Goal: Information Seeking & Learning: Get advice/opinions

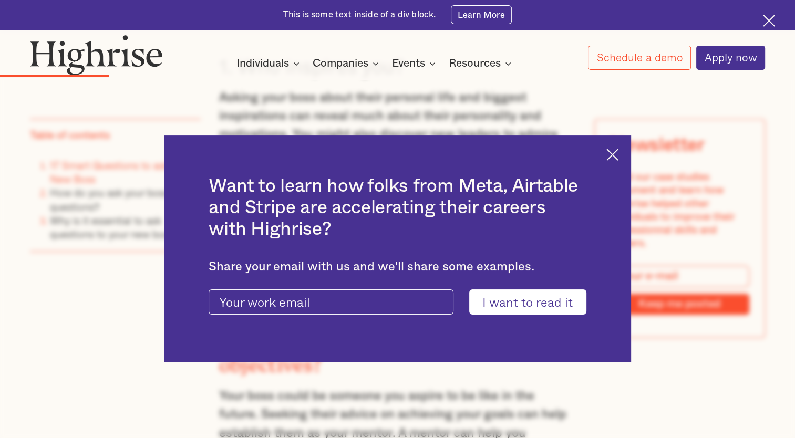
scroll to position [1599, 0]
click at [625, 154] on div "Want to learn how folks from Meta, Airtable and Stripe are accelerating their c…" at bounding box center [397, 249] width 467 height 226
click at [616, 154] on img at bounding box center [612, 155] width 12 height 12
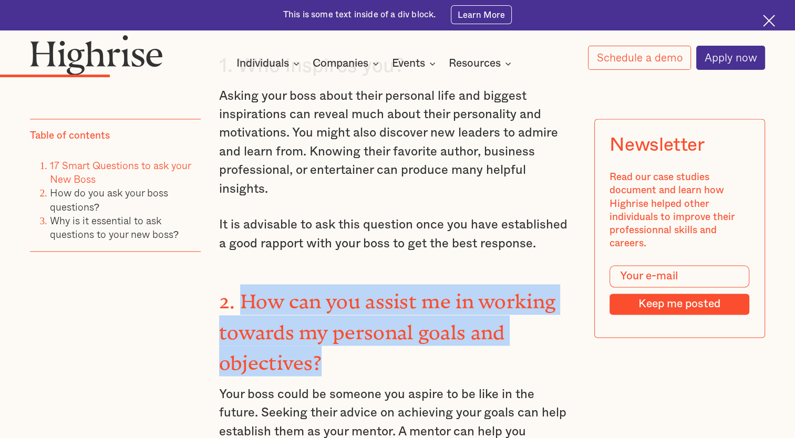
drag, startPoint x: 317, startPoint y: 368, endPoint x: 237, endPoint y: 308, distance: 100.1
click at [237, 308] on strong "2. How can you assist me in working towards my personal goals and objectives?" at bounding box center [387, 327] width 337 height 74
copy strong "How can you assist me in working towards my personal goals and objectives?"
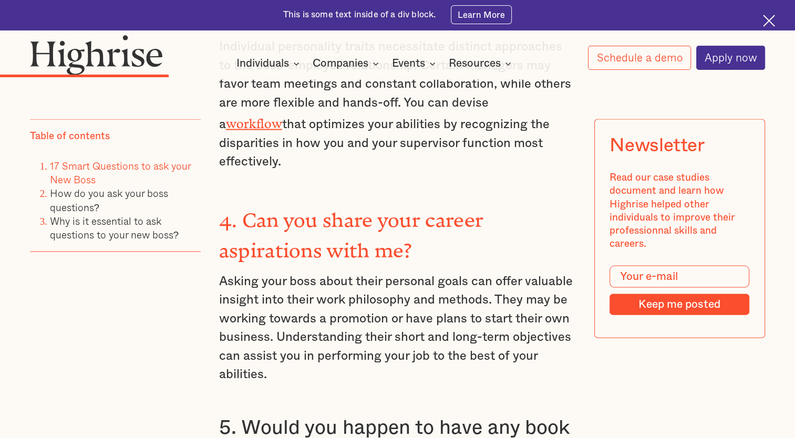
scroll to position [2188, 0]
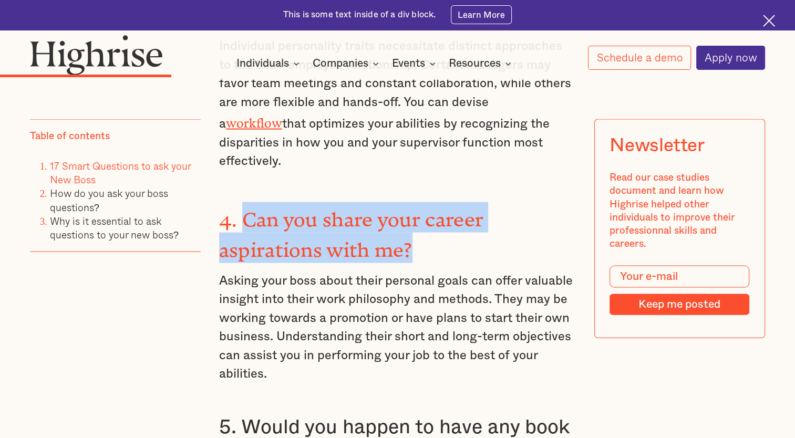
drag, startPoint x: 243, startPoint y: 196, endPoint x: 424, endPoint y: 213, distance: 182.0
click at [424, 213] on h3 "4. Can you share your career aspirations with me?" at bounding box center [397, 232] width 357 height 61
copy strong "Can you share your career aspirations with me?"
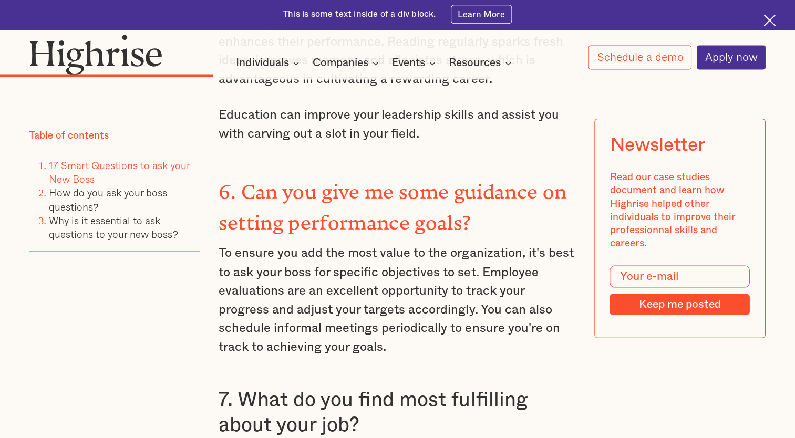
scroll to position [2665, 0]
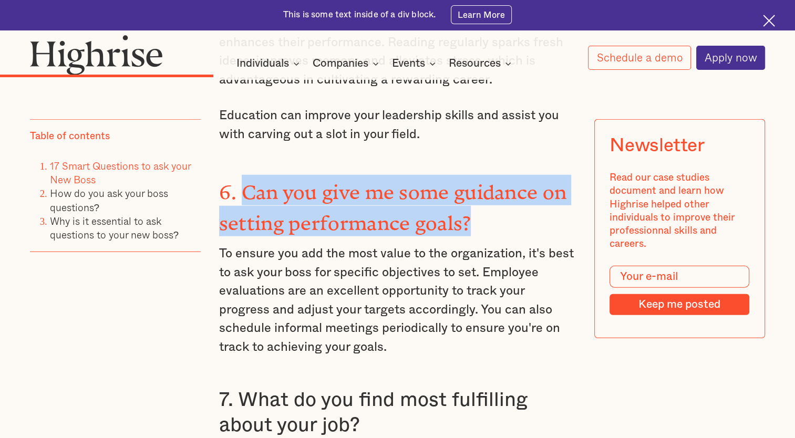
drag, startPoint x: 473, startPoint y: 194, endPoint x: 243, endPoint y: 154, distance: 233.5
click at [243, 175] on h3 "6. Can you give me some guidance on setting performance goals?" at bounding box center [397, 205] width 357 height 61
copy strong "Can you give me some guidance on setting performance goals?"
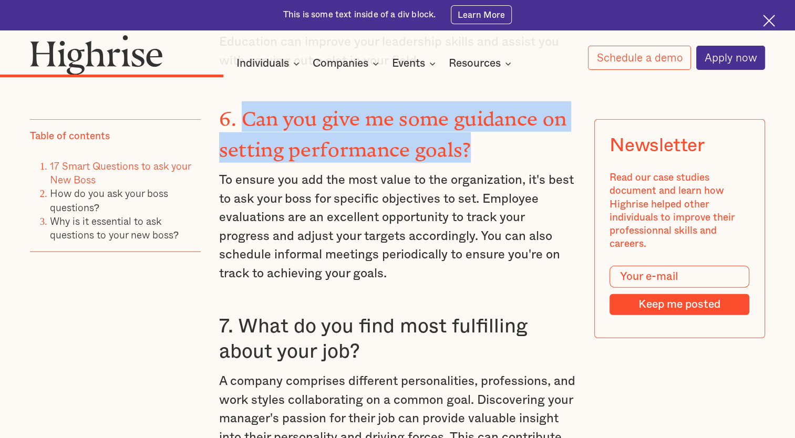
scroll to position [2767, 0]
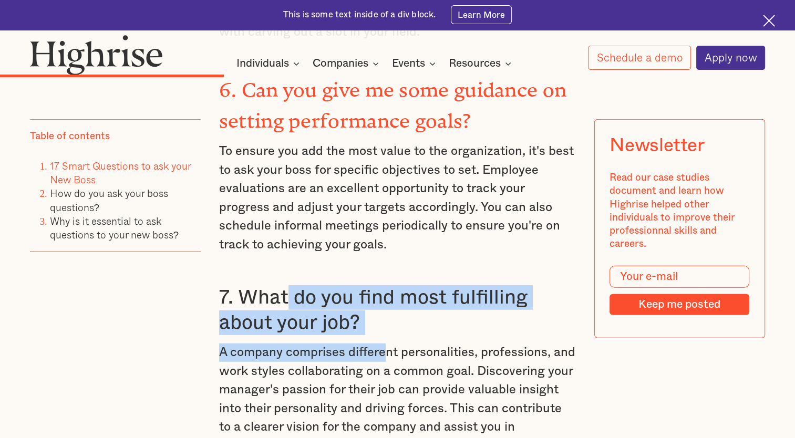
drag, startPoint x: 386, startPoint y: 302, endPoint x: 286, endPoint y: 260, distance: 108.1
drag, startPoint x: 286, startPoint y: 260, endPoint x: 319, endPoint y: 267, distance: 33.8
click at [319, 285] on h3 "7. What do you find most fulfilling about your job?" at bounding box center [397, 310] width 357 height 50
click at [368, 285] on h3 "7. What do you find most fulfilling about your job?" at bounding box center [397, 310] width 357 height 50
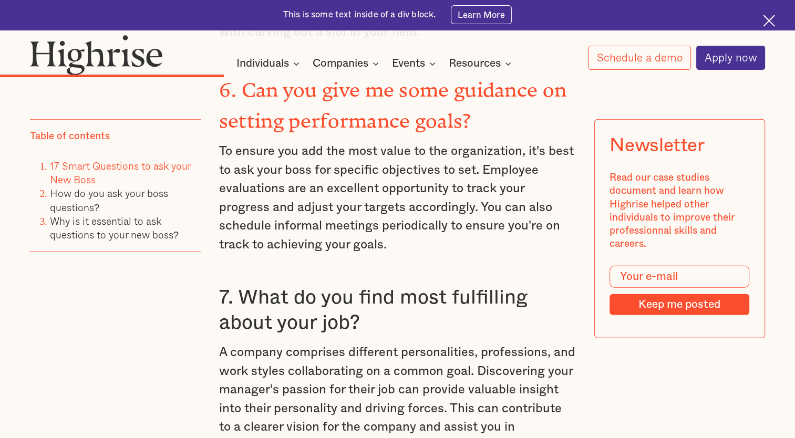
click at [368, 285] on h3 "7. What do you find most fulfilling about your job?" at bounding box center [397, 310] width 357 height 50
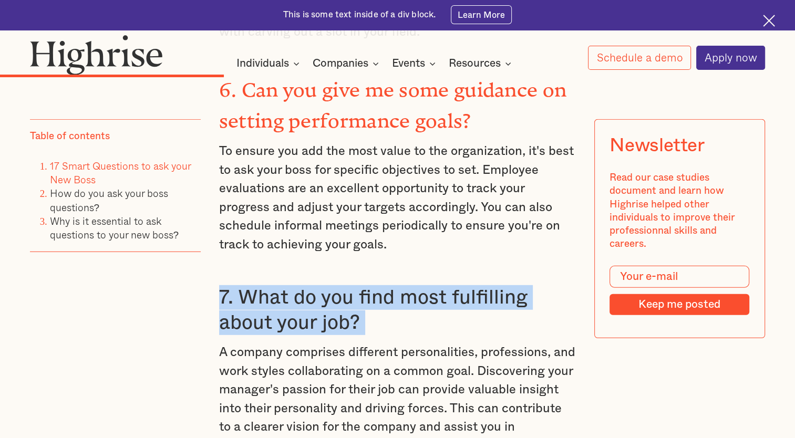
drag, startPoint x: 368, startPoint y: 284, endPoint x: 283, endPoint y: 272, distance: 86.0
click at [283, 285] on h3 "7. What do you find most fulfilling about your job?" at bounding box center [397, 310] width 357 height 50
drag, startPoint x: 283, startPoint y: 272, endPoint x: 364, endPoint y: 288, distance: 83.0
click at [364, 288] on h3 "7. What do you find most fulfilling about your job?" at bounding box center [397, 310] width 357 height 50
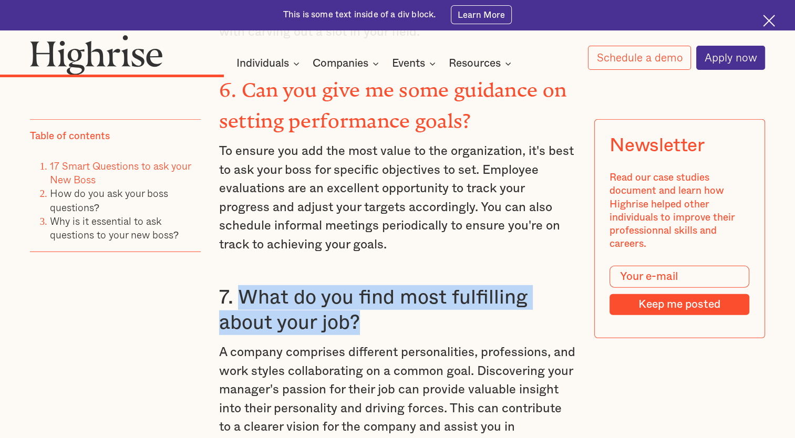
drag, startPoint x: 237, startPoint y: 262, endPoint x: 361, endPoint y: 293, distance: 127.8
click at [361, 293] on h3 "7. What do you find most fulfilling about your job?" at bounding box center [397, 310] width 357 height 50
copy h3 "What do you find most fulfilling about your job?"
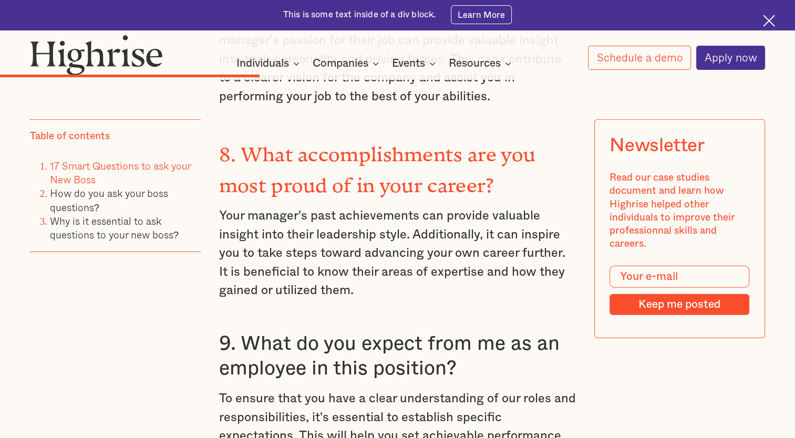
scroll to position [3117, 0]
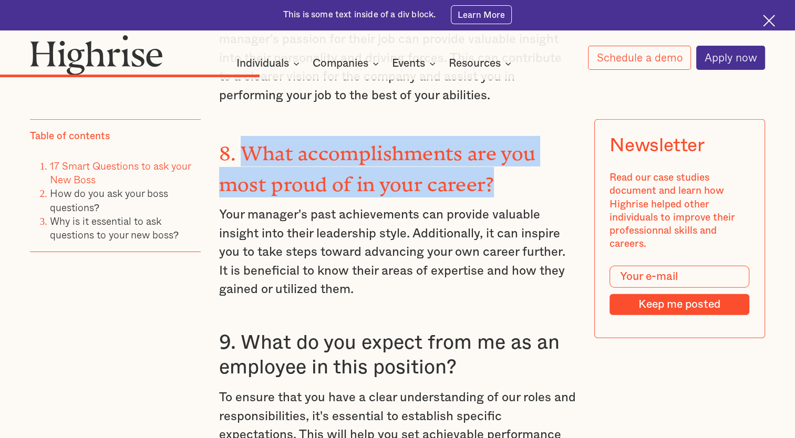
drag, startPoint x: 244, startPoint y: 116, endPoint x: 515, endPoint y: 147, distance: 273.4
click at [515, 147] on h3 "8. What accomplishments are you most proud of in your career?" at bounding box center [397, 166] width 357 height 61
copy strong "What accomplishments are you most proud of in your career?"
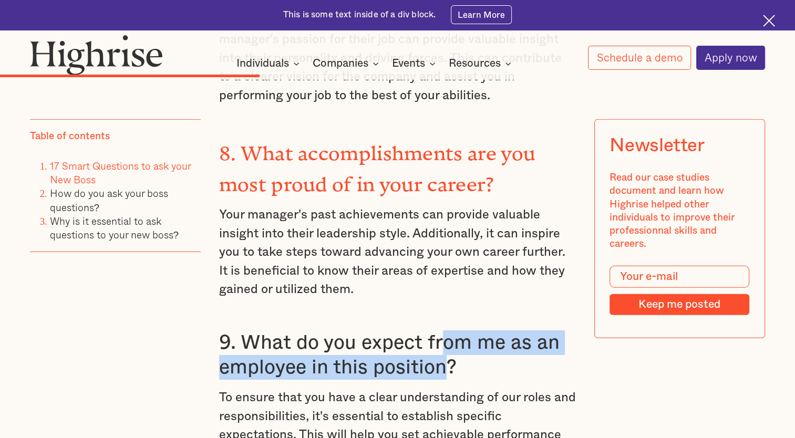
drag, startPoint x: 439, startPoint y: 316, endPoint x: 451, endPoint y: 325, distance: 14.3
click at [451, 330] on h3 "9. What do you expect from me as an employee in this position?" at bounding box center [397, 355] width 357 height 50
click at [453, 330] on h3 "9. What do you expect from me as an employee in this position?" at bounding box center [397, 355] width 357 height 50
click at [462, 333] on h3 "9. What do you expect from me as an employee in this position?" at bounding box center [397, 355] width 357 height 50
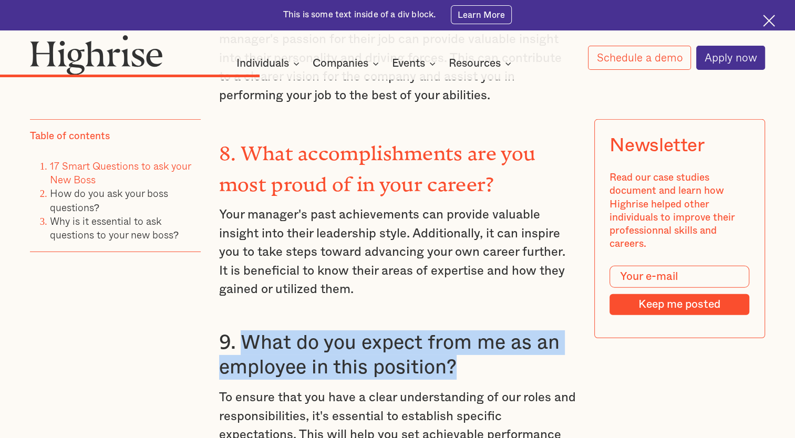
drag, startPoint x: 462, startPoint y: 333, endPoint x: 244, endPoint y: 295, distance: 221.4
click at [244, 330] on h3 "9. What do you expect from me as an employee in this position?" at bounding box center [397, 355] width 357 height 50
